Goal: Task Accomplishment & Management: Manage account settings

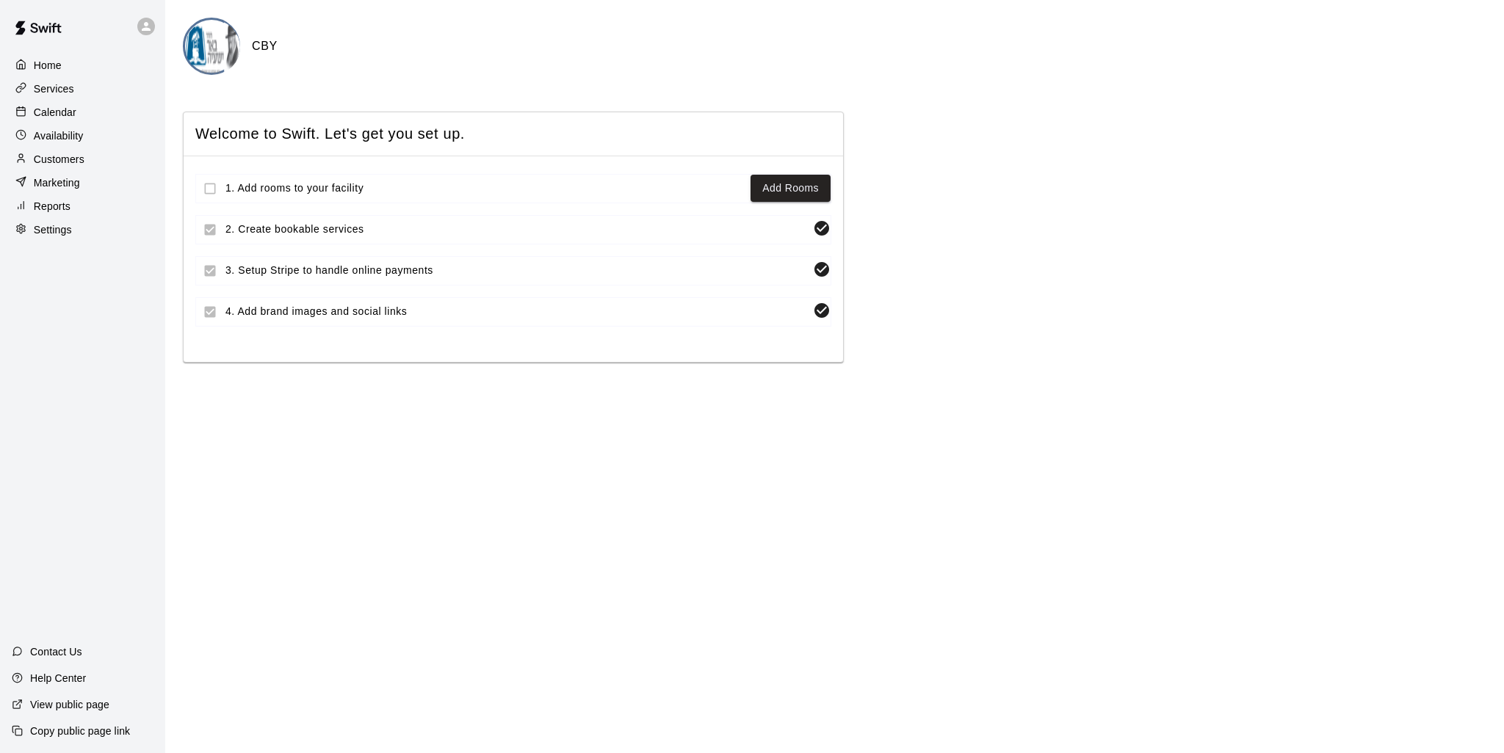
click at [50, 167] on p "Customers" at bounding box center [59, 159] width 51 height 15
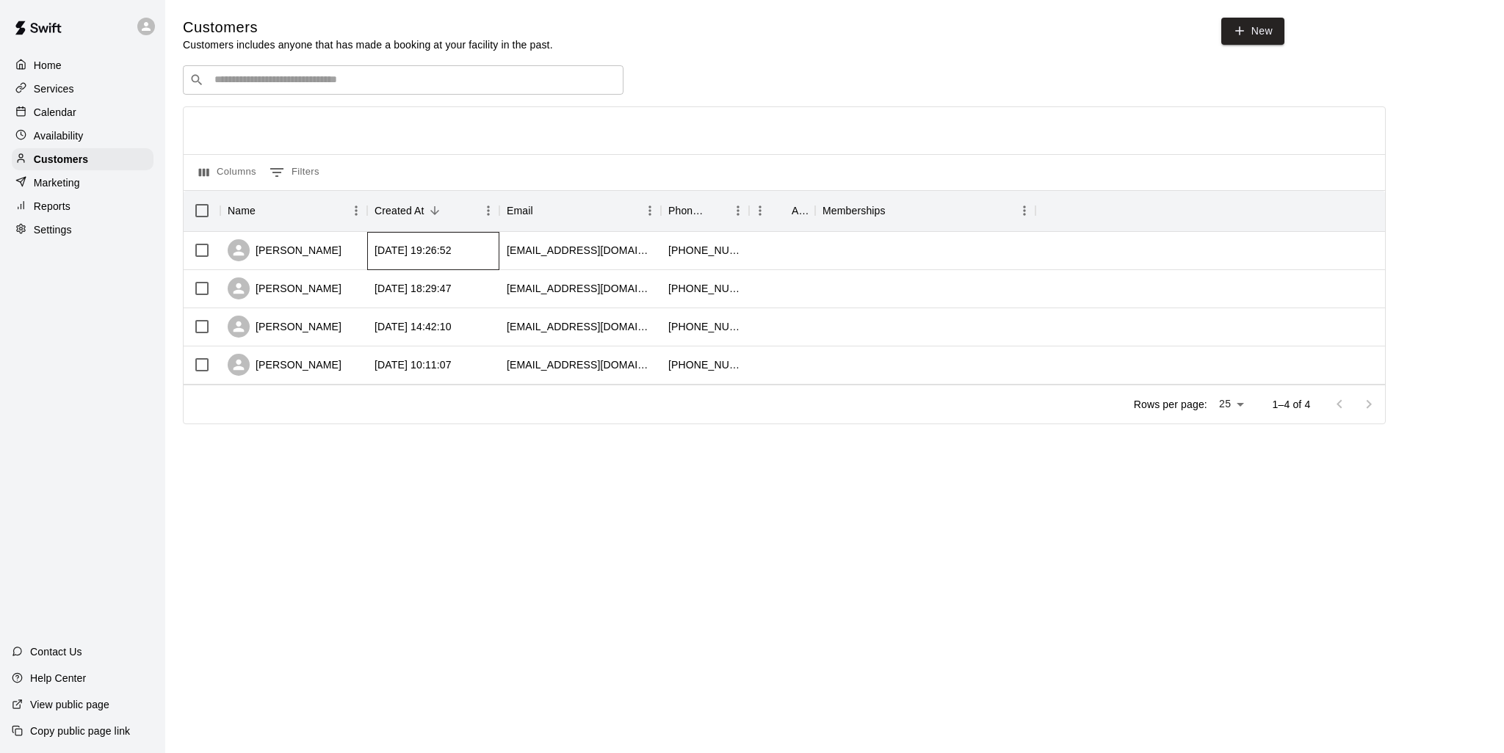
click at [474, 236] on div "[DATE] 19:26:52" at bounding box center [433, 251] width 132 height 38
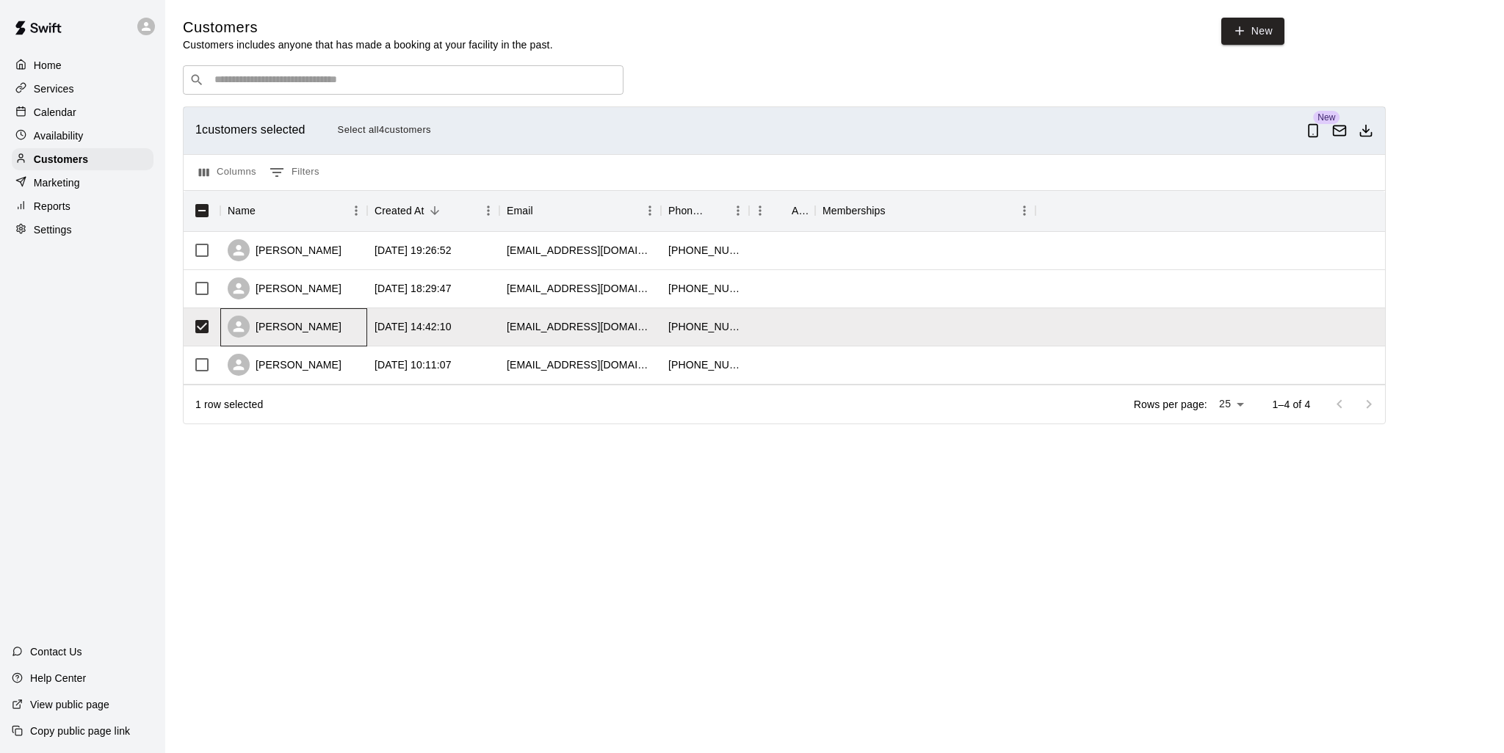
click at [366, 325] on div "[PERSON_NAME]" at bounding box center [293, 327] width 147 height 38
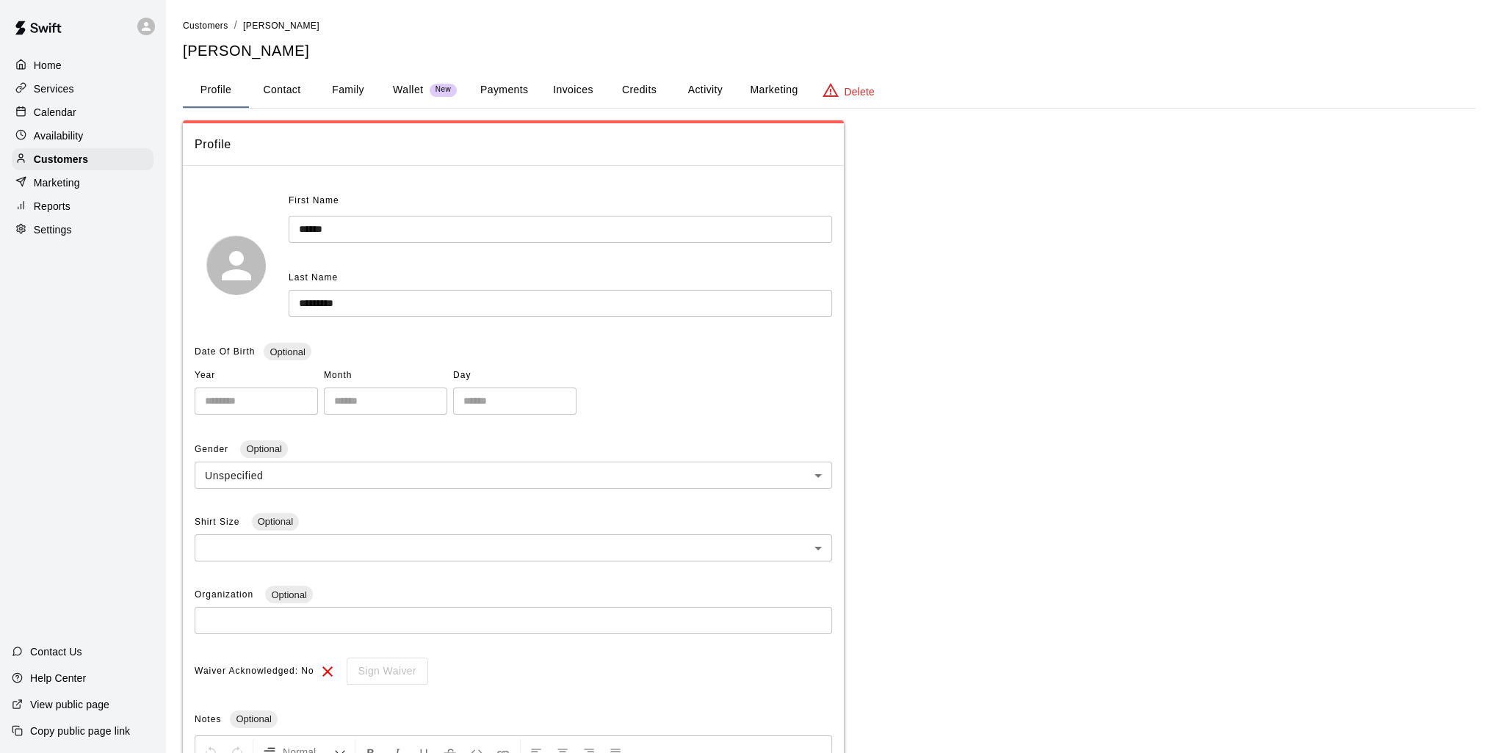
click at [857, 82] on div "Delete" at bounding box center [848, 91] width 53 height 18
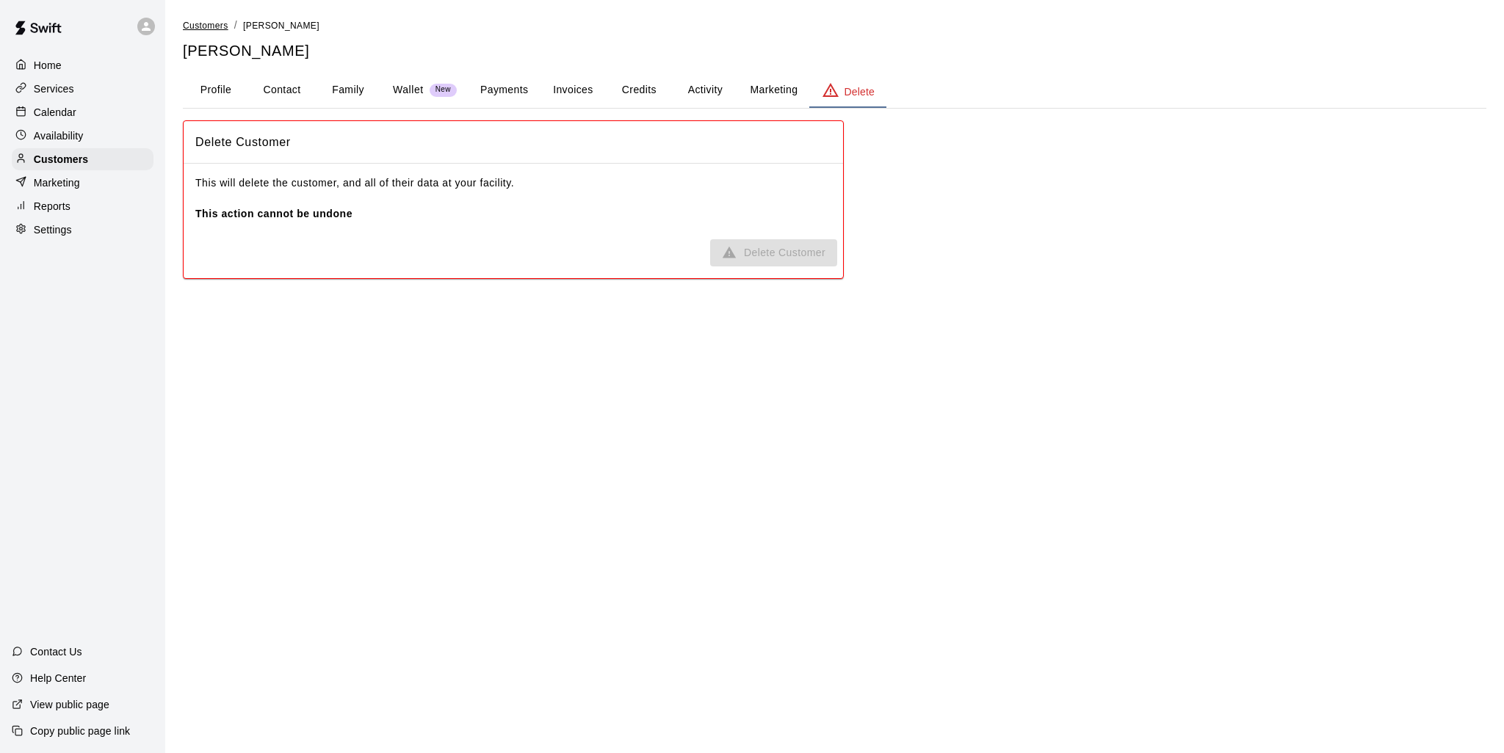
click at [206, 26] on span "Customers" at bounding box center [206, 26] width 46 height 10
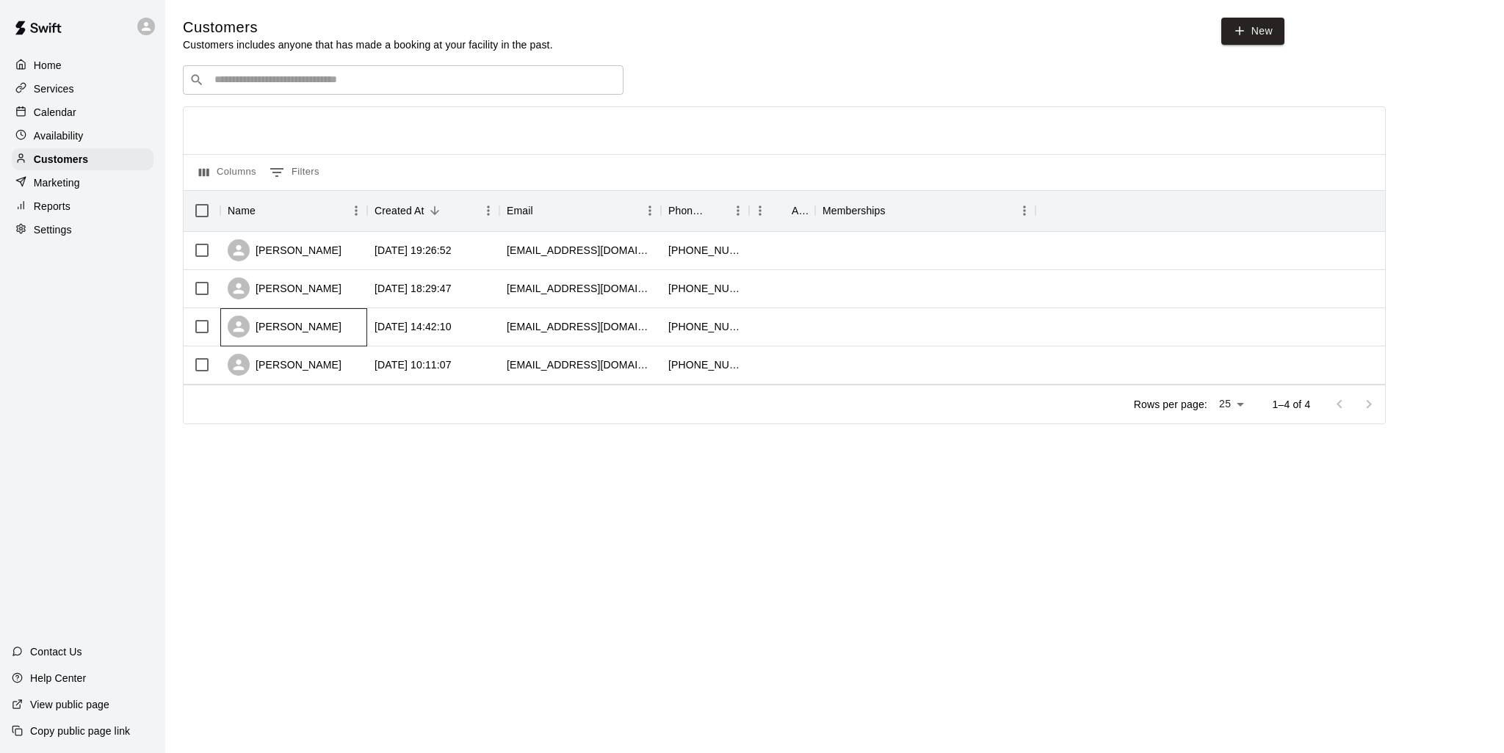
click at [326, 322] on div "[PERSON_NAME]" at bounding box center [285, 327] width 114 height 22
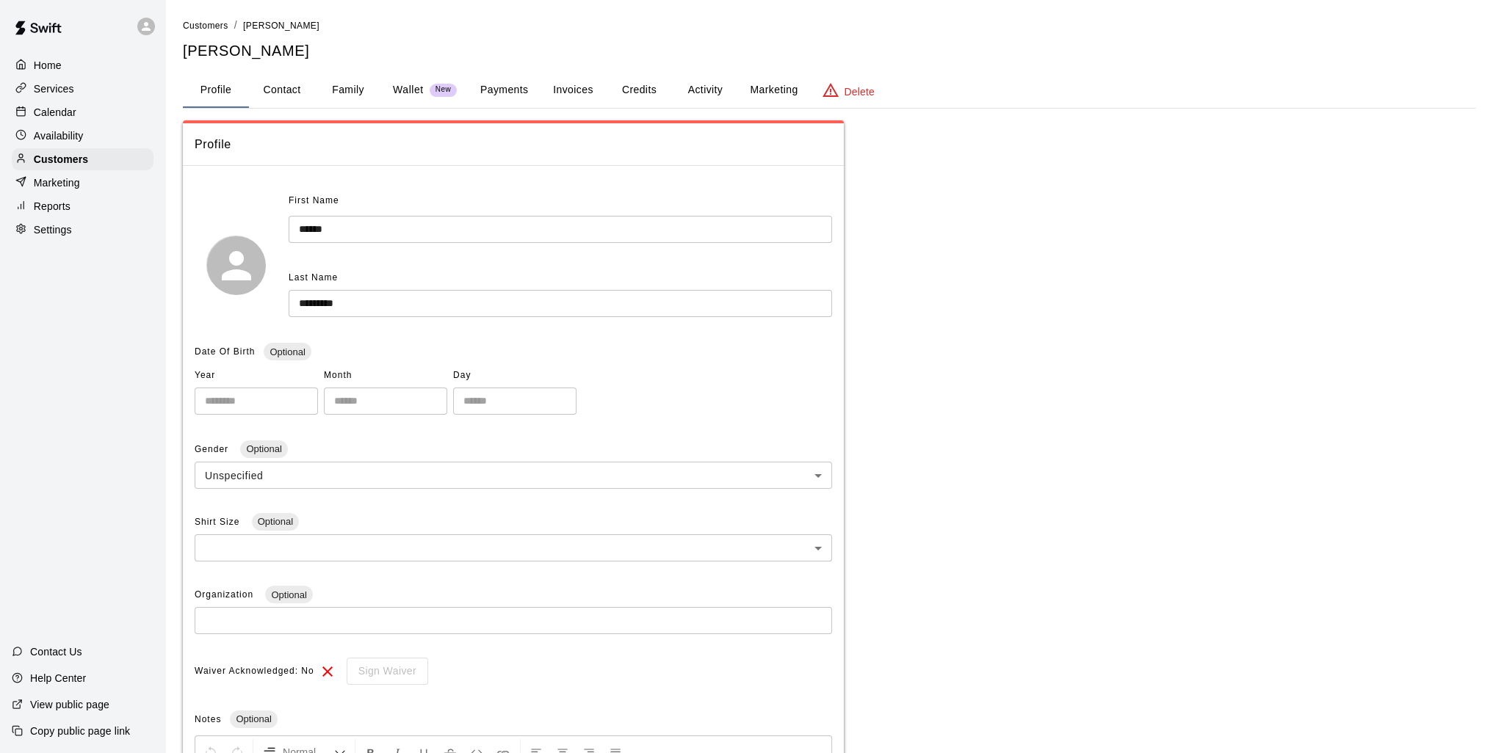
click at [844, 96] on p "Delete" at bounding box center [859, 91] width 30 height 15
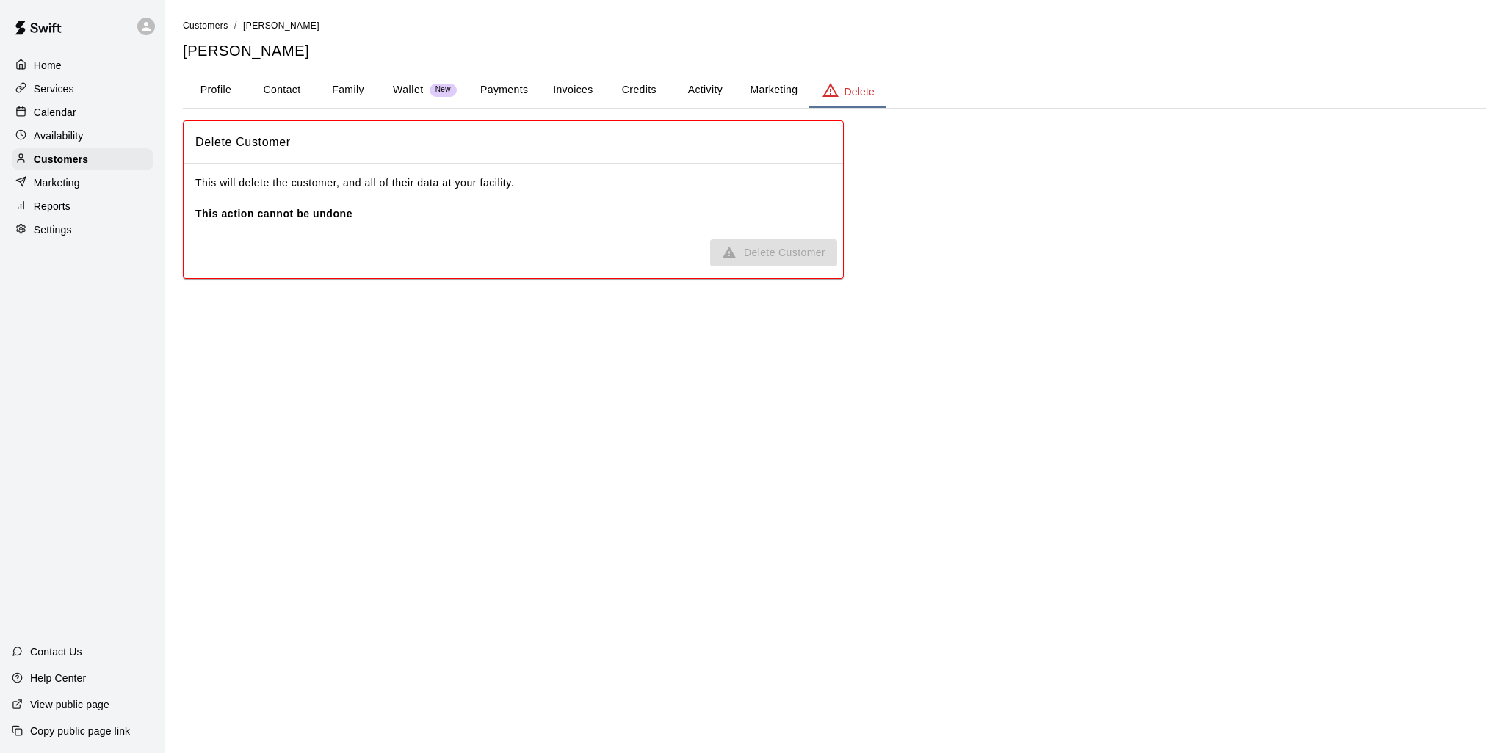
click at [631, 159] on div "Delete Customer" at bounding box center [513, 142] width 659 height 43
drag, startPoint x: 239, startPoint y: 177, endPoint x: 551, endPoint y: 198, distance: 313.5
click at [551, 198] on p "This will delete the customer, and all of their data at your facility. This act…" at bounding box center [513, 198] width 636 height 46
click at [505, 192] on p "This will delete the customer, and all of their data at your facility. This act…" at bounding box center [513, 198] width 636 height 46
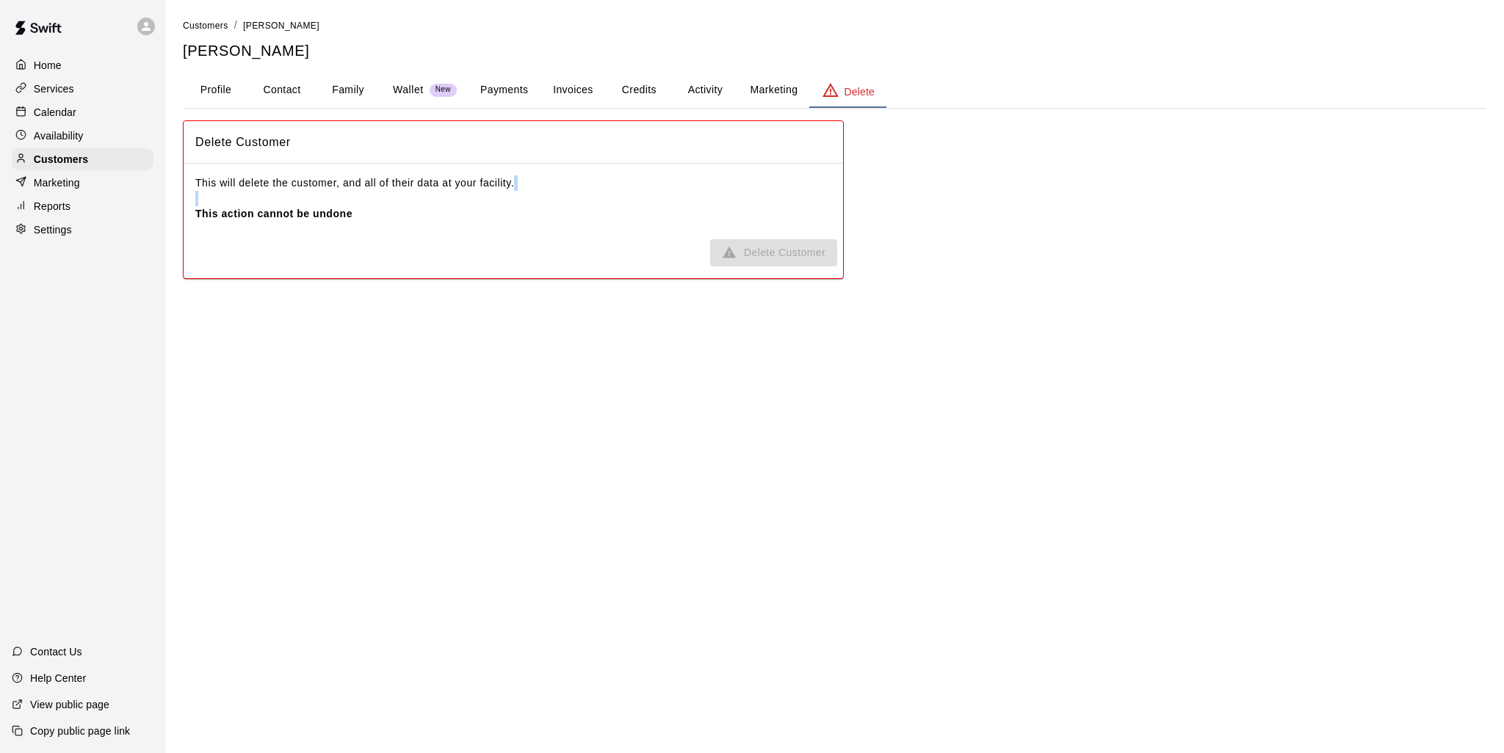
click at [861, 84] on p "Delete" at bounding box center [859, 91] width 30 height 15
click at [793, 246] on span "Delete Customer" at bounding box center [773, 252] width 127 height 27
click at [216, 98] on button "Profile" at bounding box center [216, 90] width 66 height 35
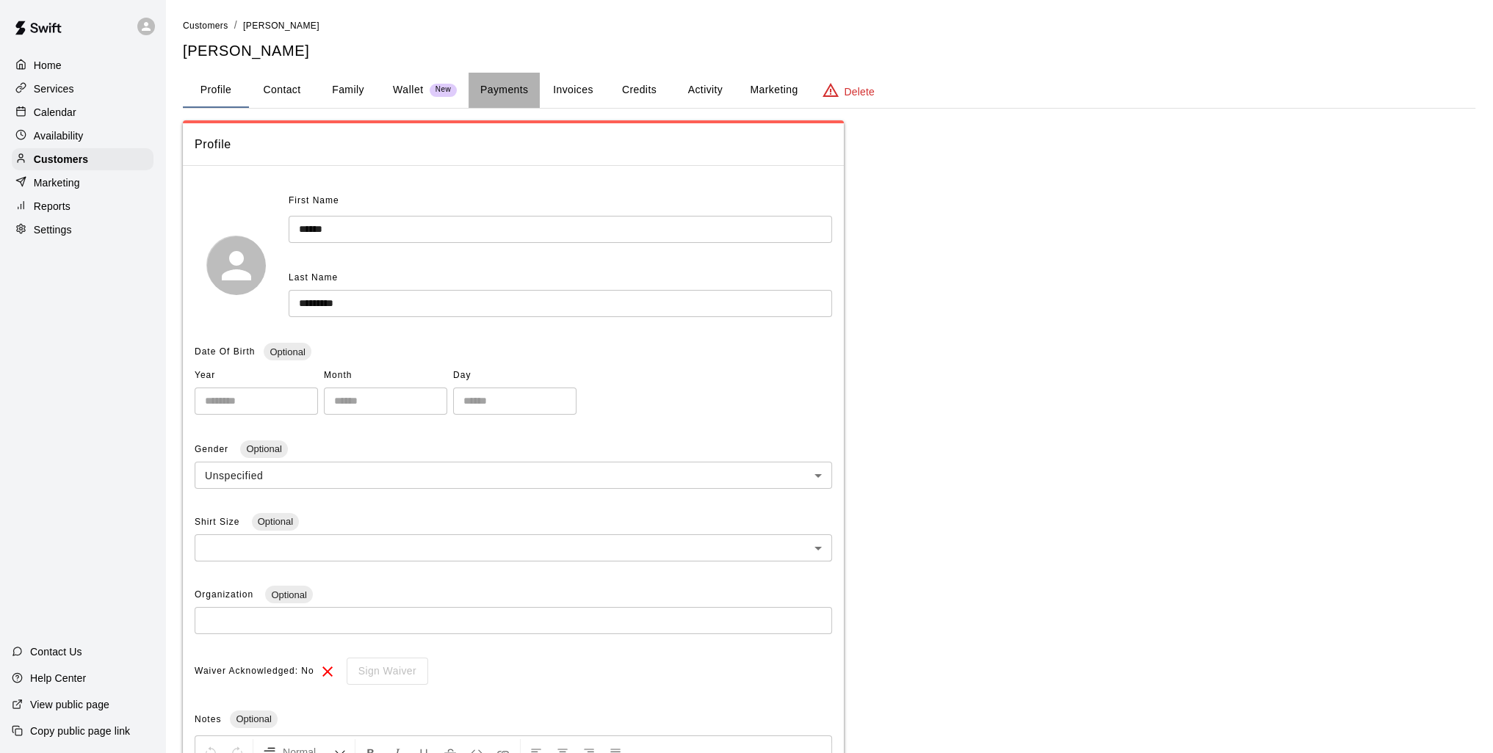
click at [498, 93] on button "Payments" at bounding box center [503, 90] width 71 height 35
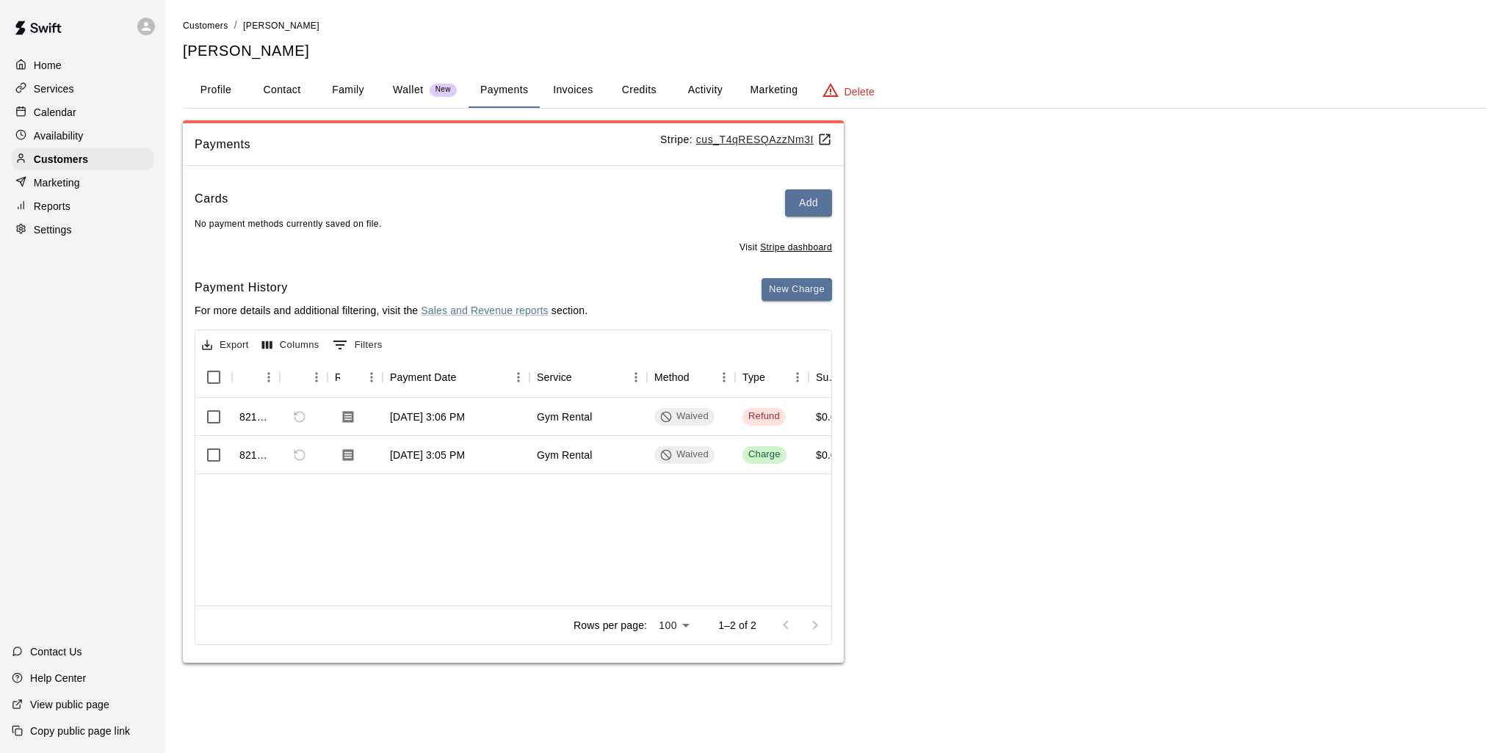
click at [710, 93] on button "Activity" at bounding box center [705, 90] width 66 height 35
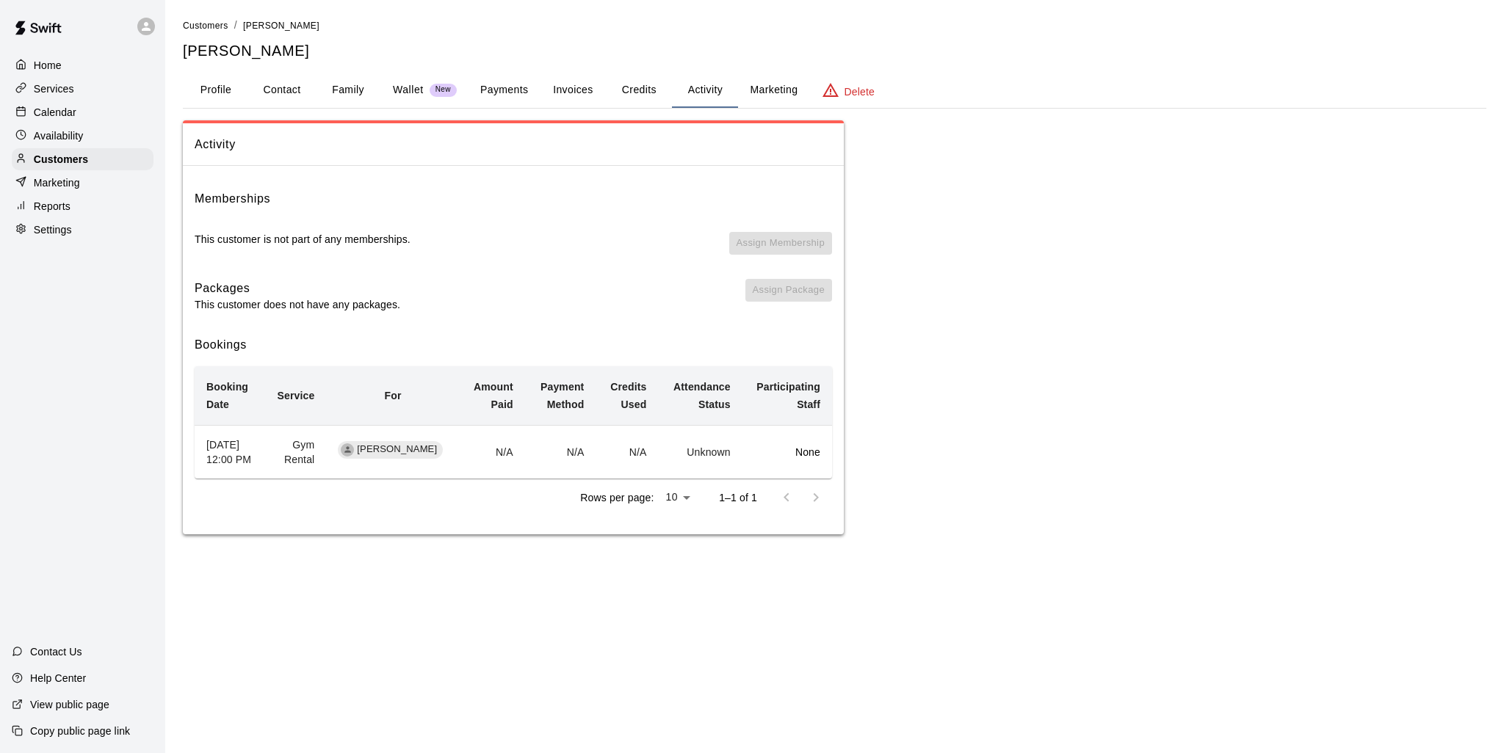
click at [747, 465] on td "None" at bounding box center [787, 452] width 90 height 54
click at [380, 453] on span "[PERSON_NAME]" at bounding box center [397, 450] width 92 height 14
drag, startPoint x: 297, startPoint y: 456, endPoint x: 384, endPoint y: 470, distance: 88.5
click at [384, 470] on tr "[DATE] 12:00 PM Gym Rental [PERSON_NAME] N/A N/A N/A Unknown None" at bounding box center [513, 452] width 637 height 54
click at [384, 470] on td "[PERSON_NAME]" at bounding box center [392, 452] width 133 height 54
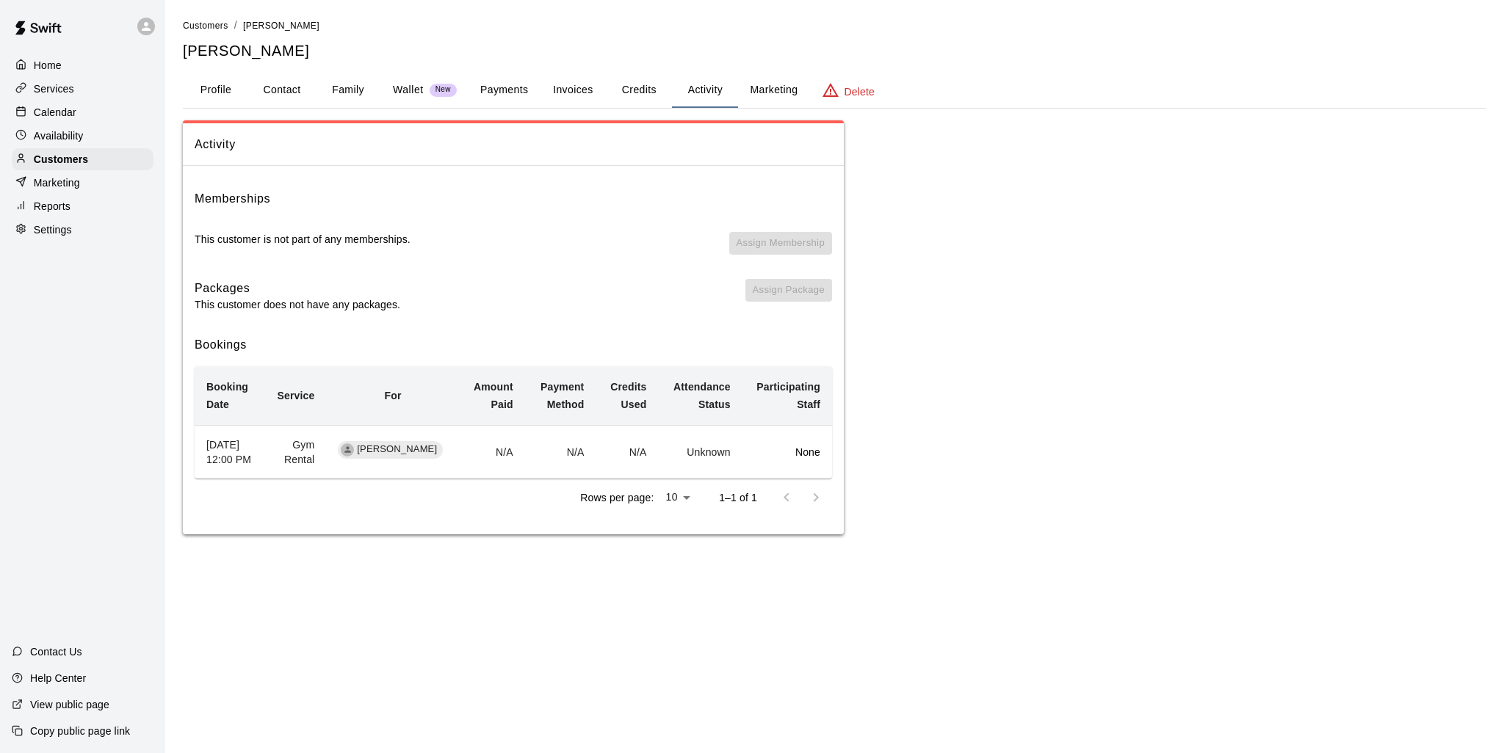
click at [66, 87] on p "Services" at bounding box center [54, 89] width 40 height 15
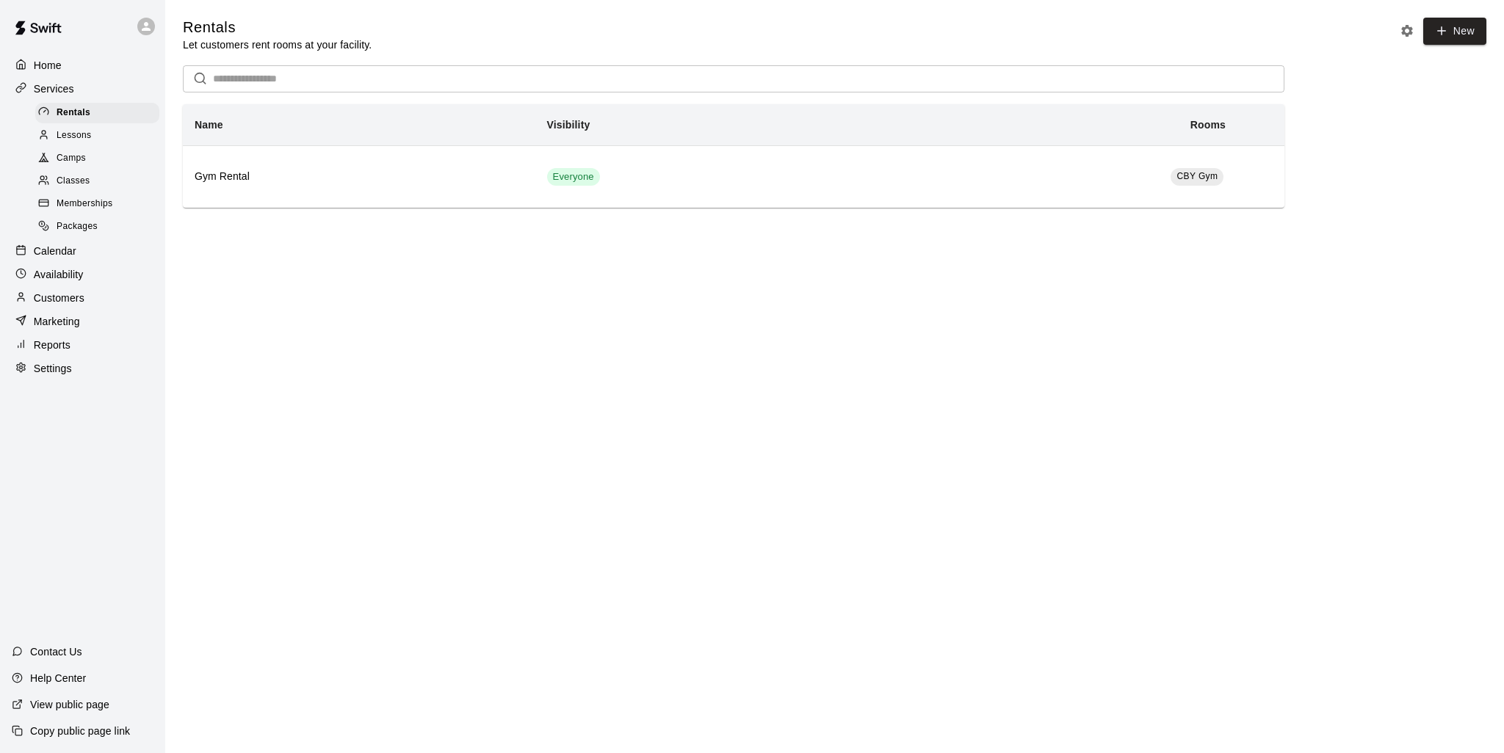
click at [38, 88] on p "Services" at bounding box center [54, 89] width 40 height 15
click at [75, 258] on p "Calendar" at bounding box center [55, 251] width 43 height 15
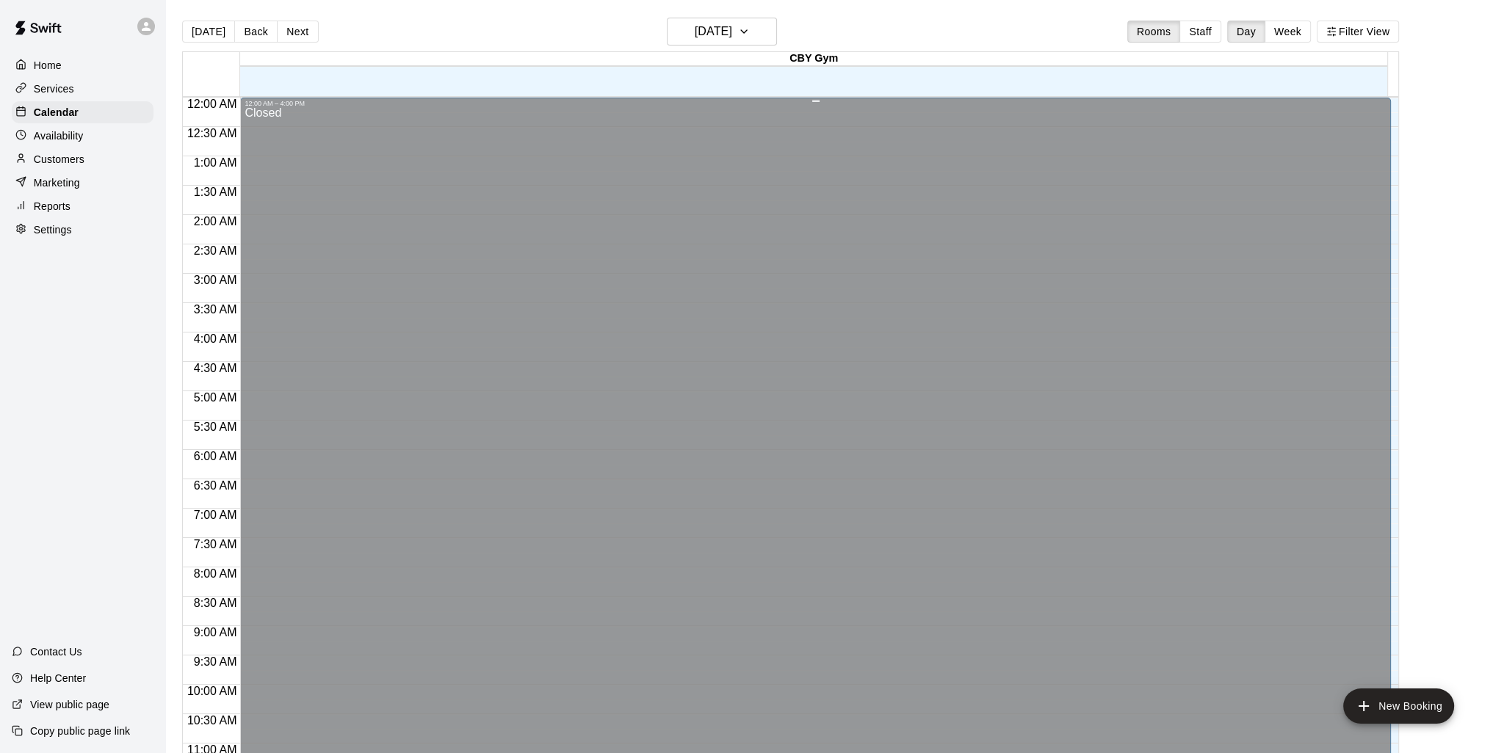
scroll to position [692, 0]
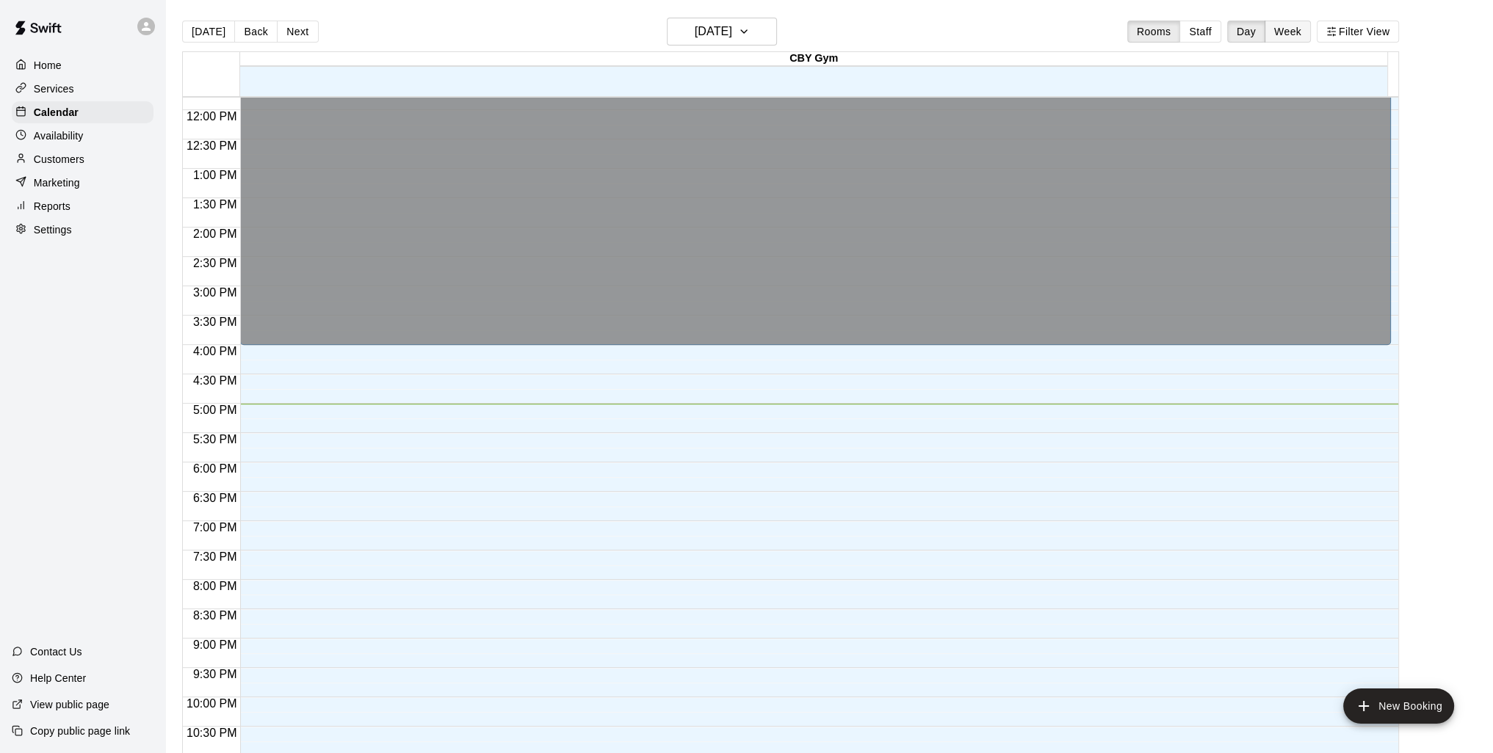
click at [1296, 30] on button "Week" at bounding box center [1287, 32] width 46 height 22
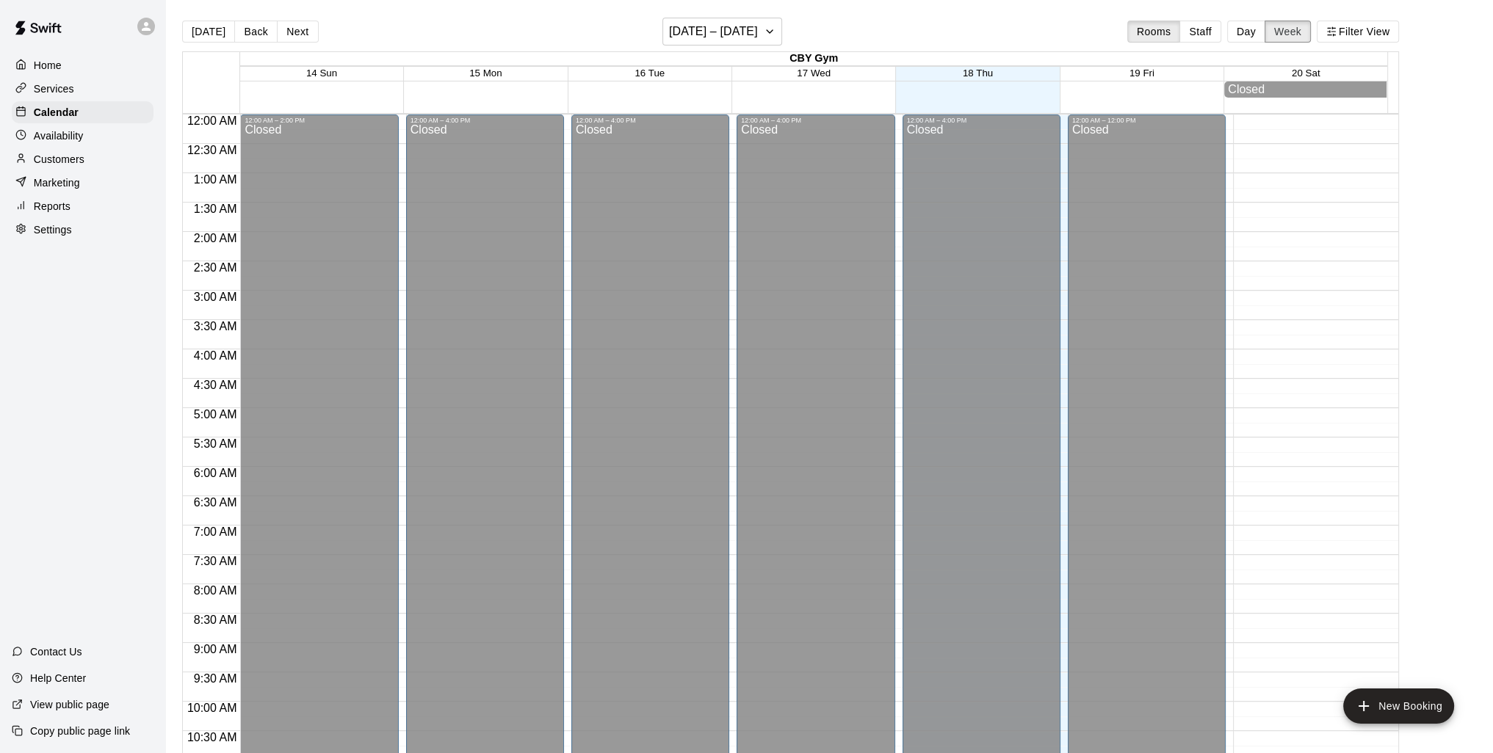
scroll to position [752, 0]
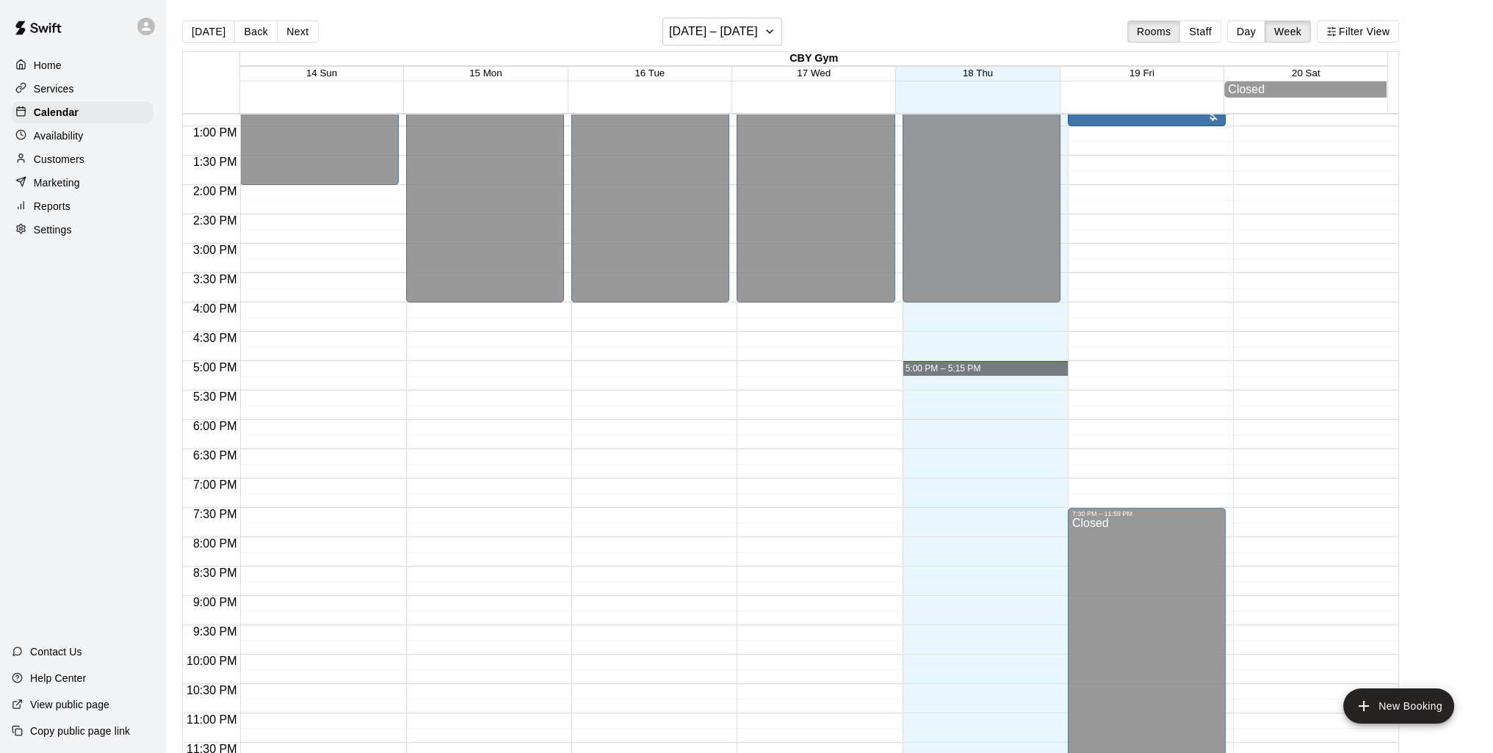
drag, startPoint x: 950, startPoint y: 383, endPoint x: 947, endPoint y: 367, distance: 15.7
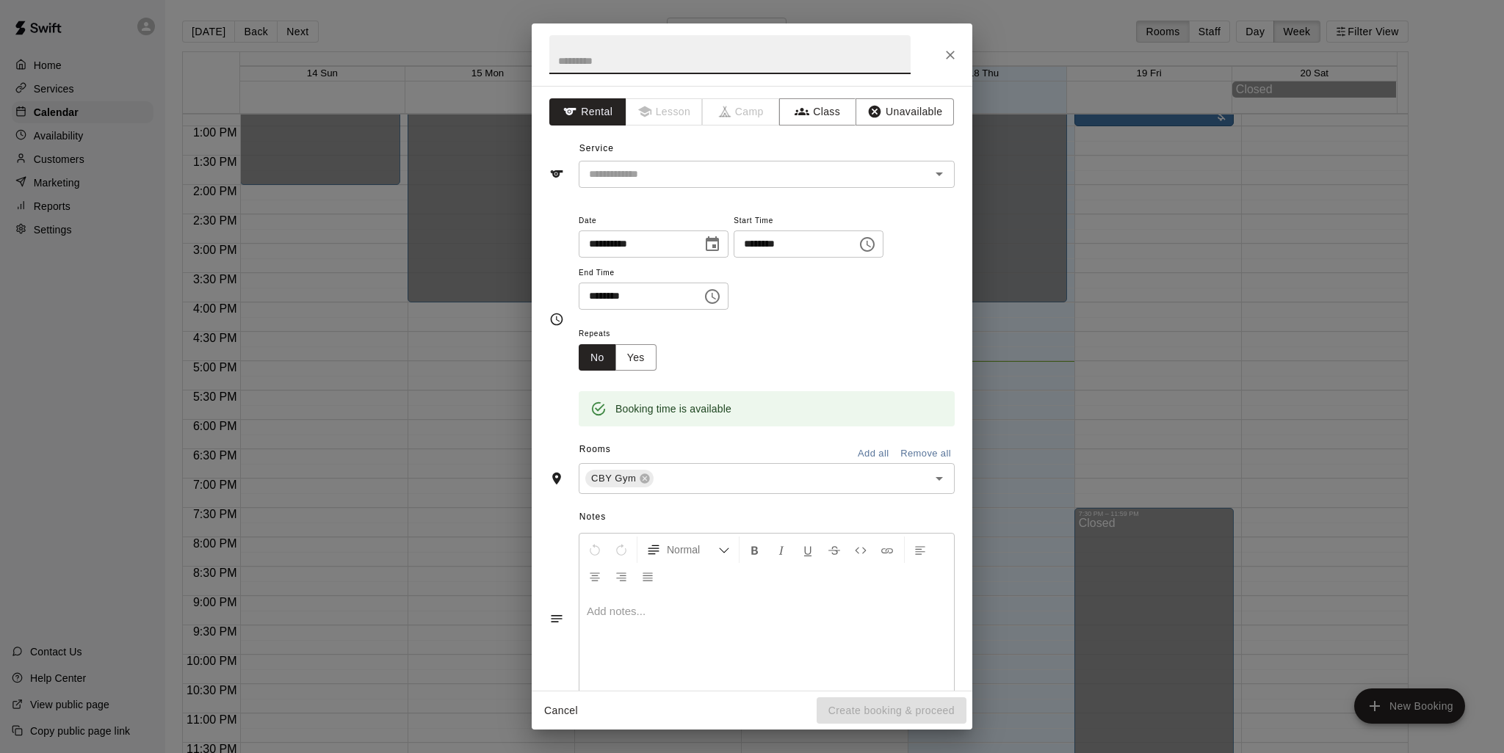
click at [951, 54] on icon "Close" at bounding box center [950, 55] width 9 height 9
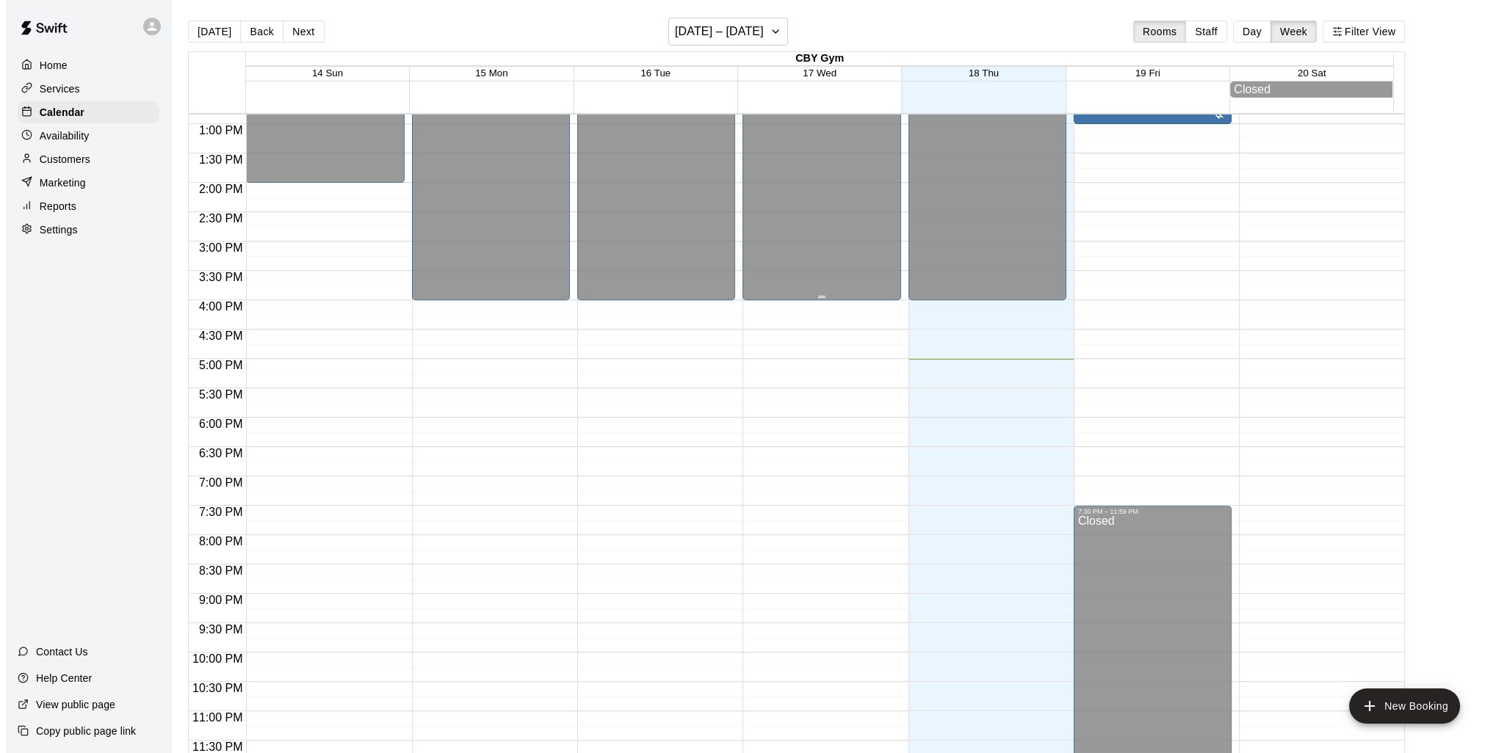
scroll to position [0, 0]
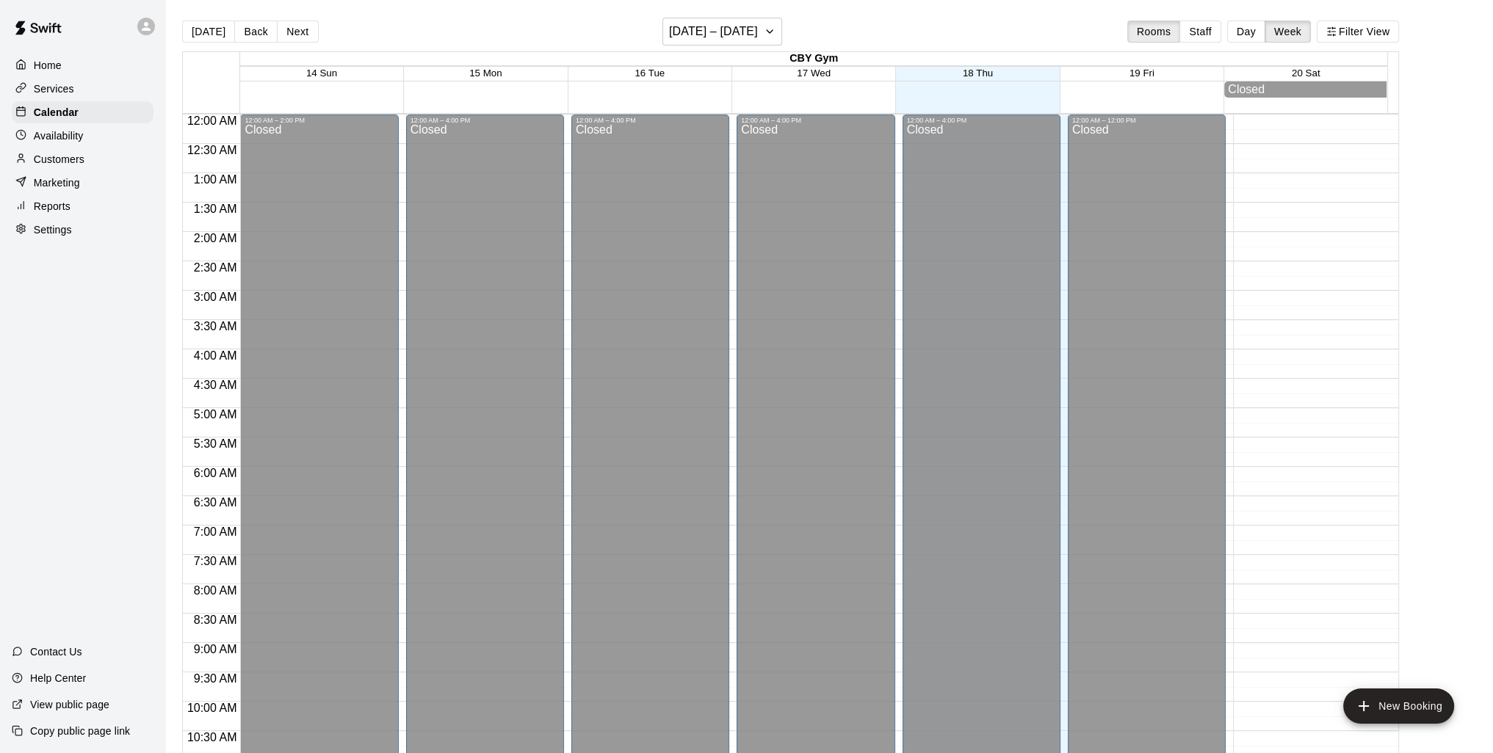
drag, startPoint x: 53, startPoint y: 155, endPoint x: 160, endPoint y: 177, distance: 109.4
click at [53, 155] on div "Customers" at bounding box center [83, 159] width 142 height 22
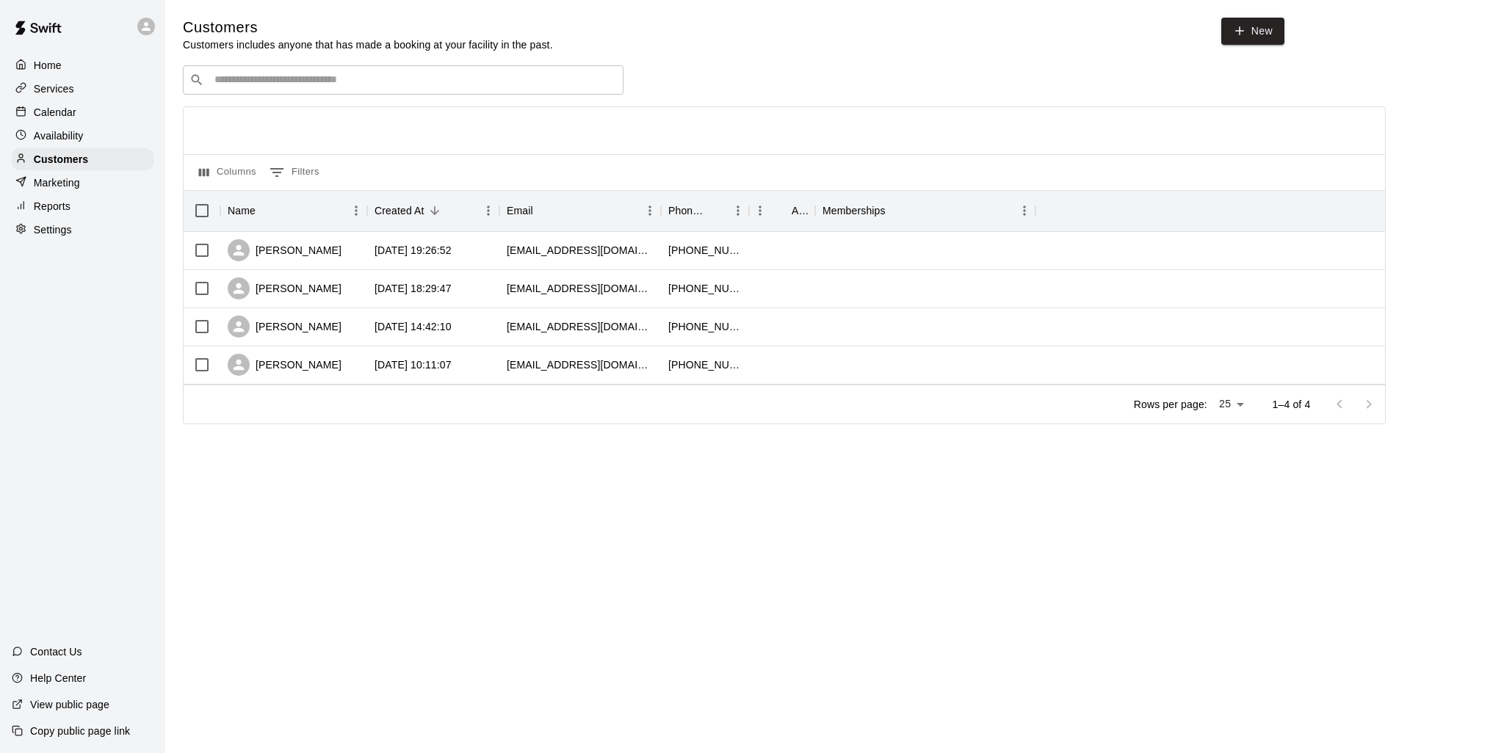
click at [294, 87] on input "Search customers by name or email" at bounding box center [413, 80] width 407 height 15
click at [1260, 44] on link "New" at bounding box center [1252, 31] width 63 height 27
select select "**"
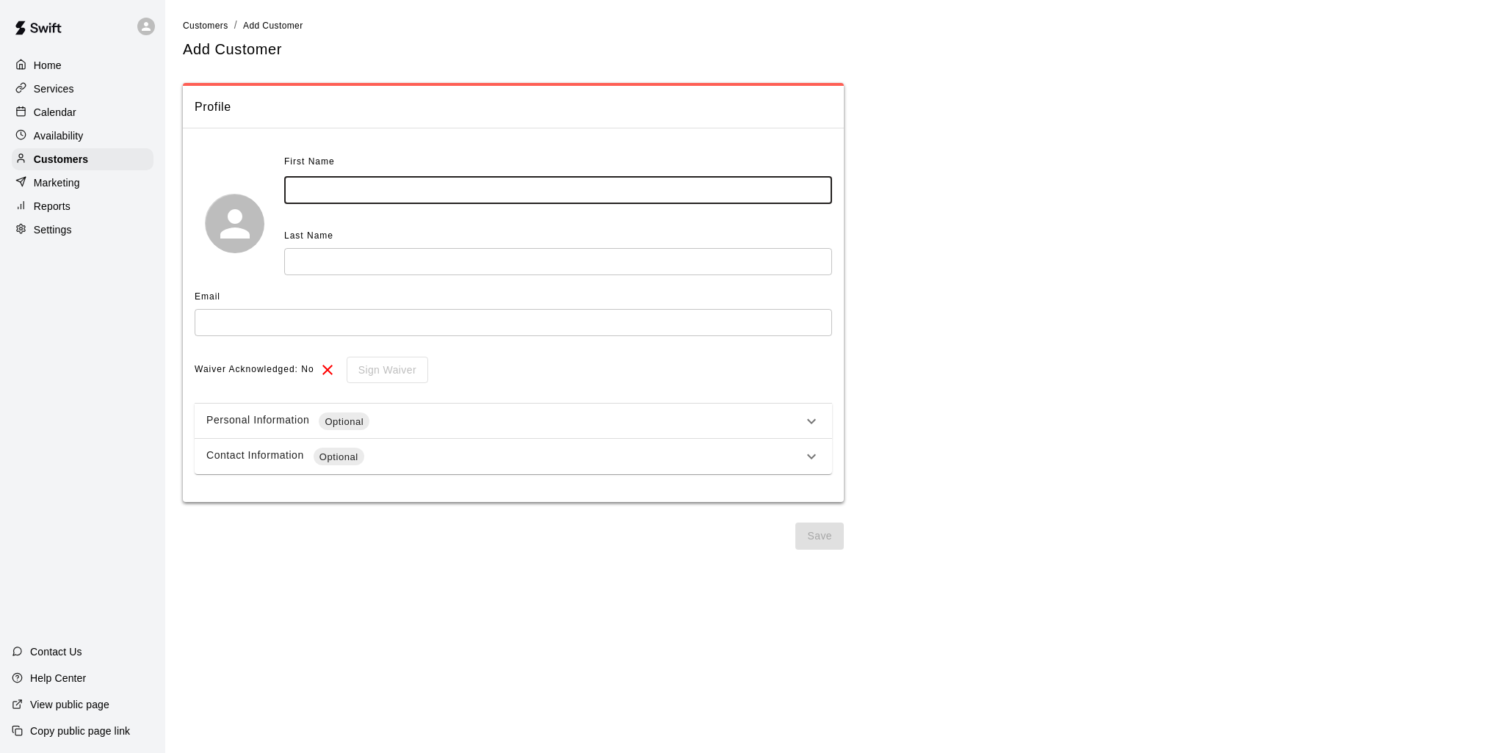
click at [311, 192] on input "text" at bounding box center [558, 190] width 548 height 27
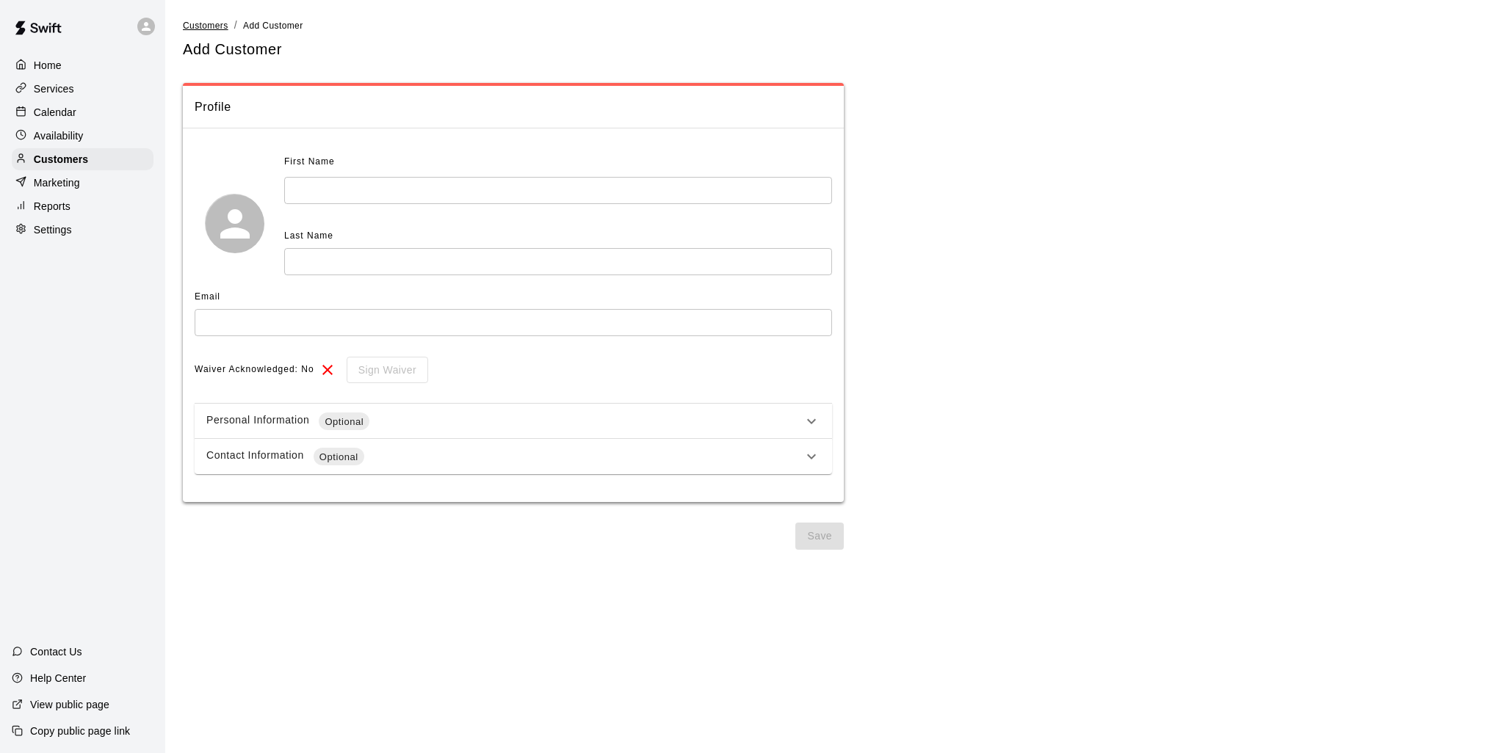
click at [211, 23] on span "Customers" at bounding box center [206, 26] width 46 height 10
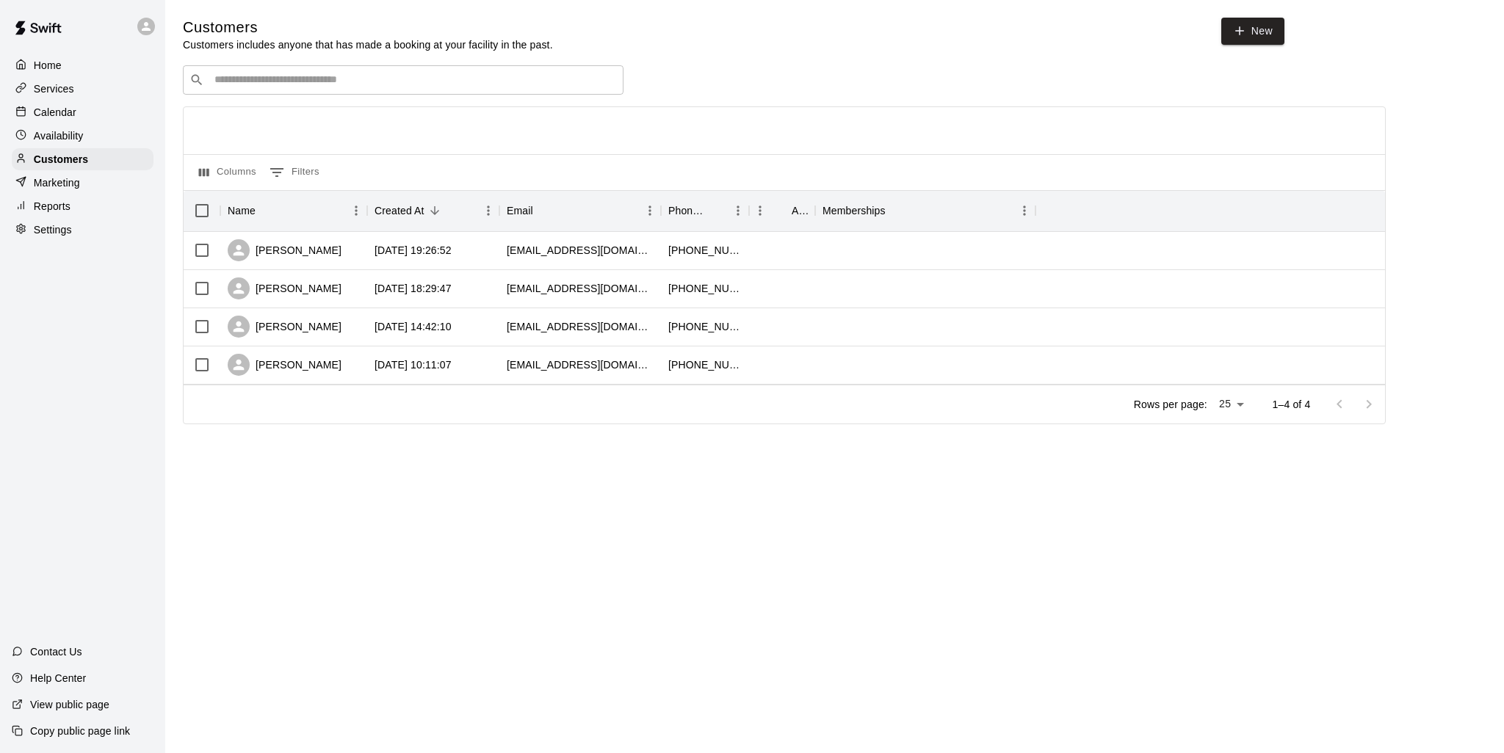
click at [46, 70] on p "Home" at bounding box center [48, 65] width 28 height 15
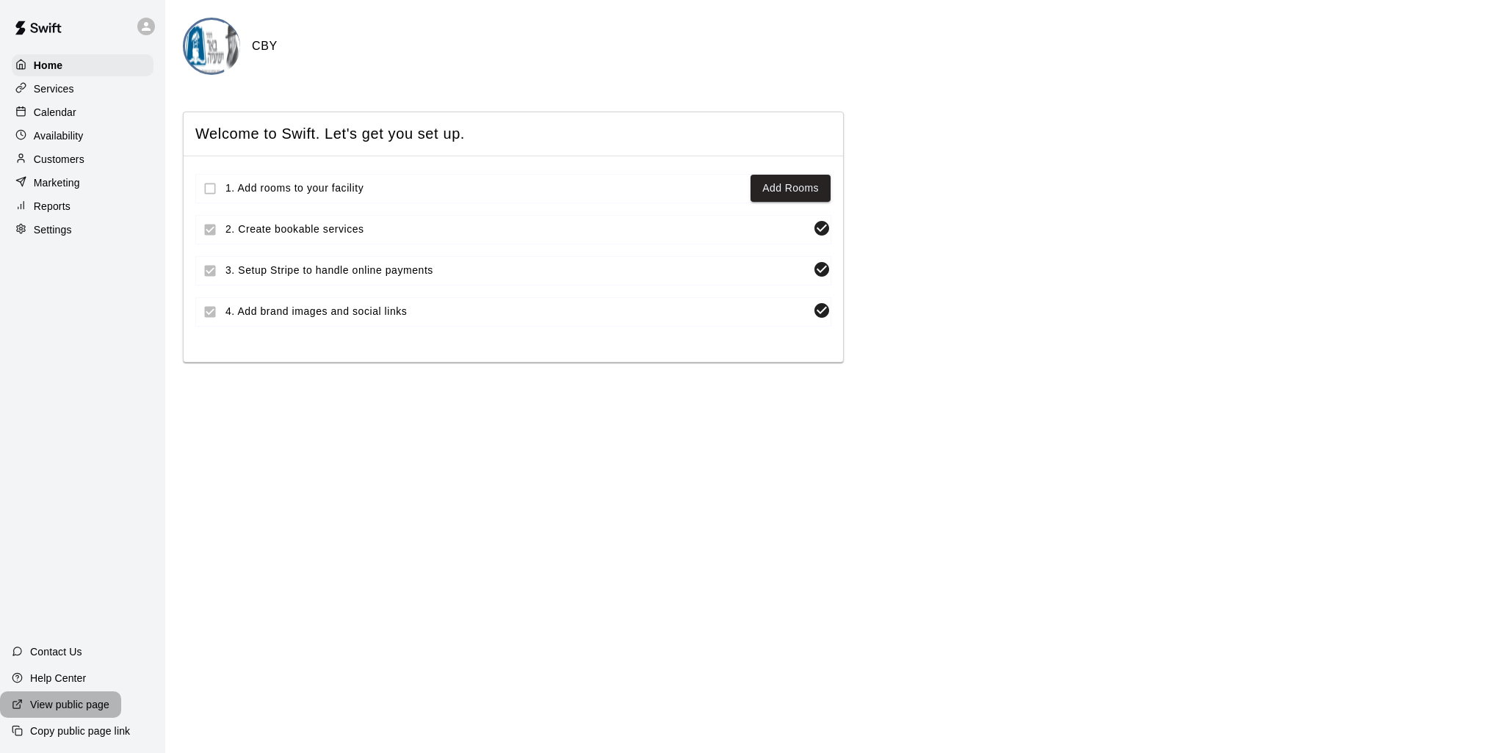
click at [68, 706] on p "View public page" at bounding box center [69, 705] width 79 height 15
click at [190, 199] on div "1. Add rooms to your facility Add Rooms 2. Create bookable services 3. Setup St…" at bounding box center [513, 259] width 659 height 206
click at [63, 162] on p "Customers" at bounding box center [59, 159] width 51 height 15
